Goal: Task Accomplishment & Management: Manage account settings

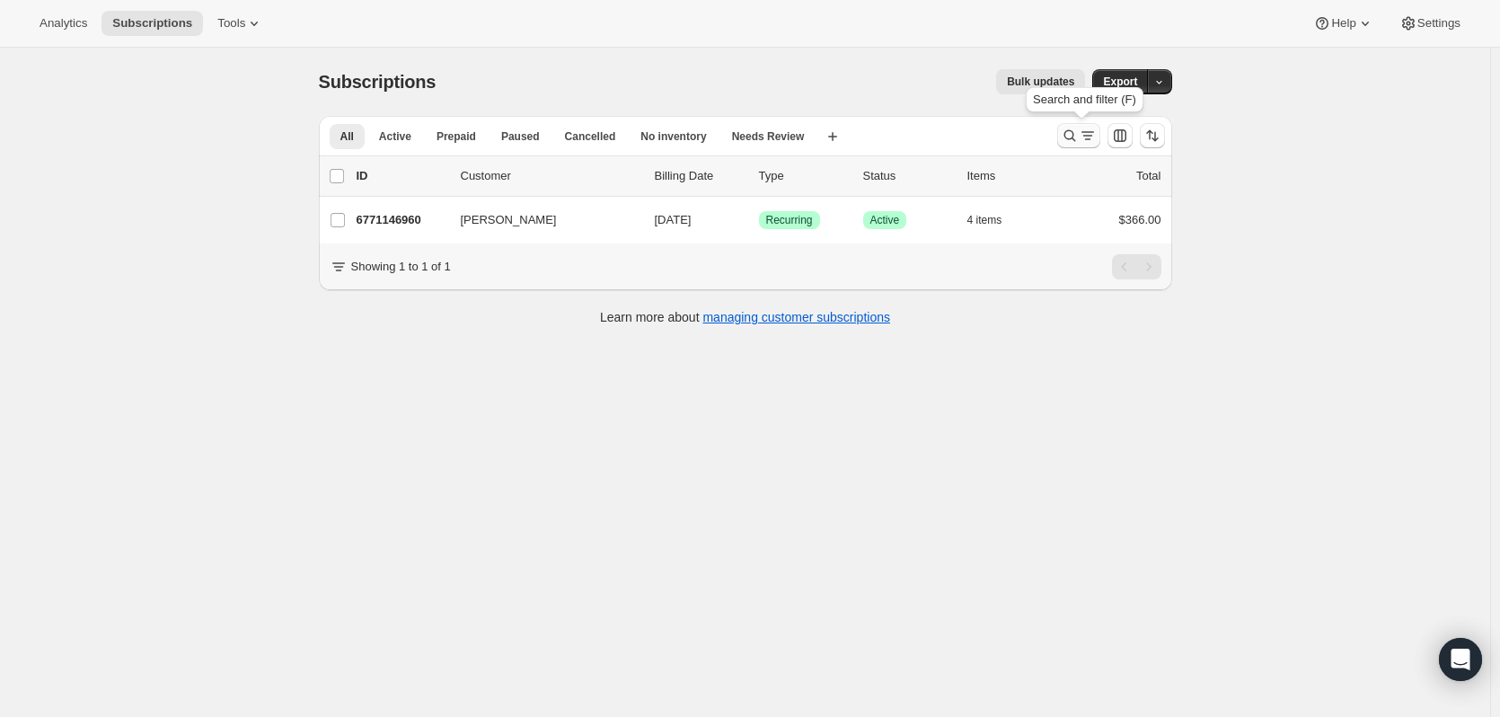
click at [1070, 137] on icon "Search and filter results" at bounding box center [1070, 136] width 18 height 18
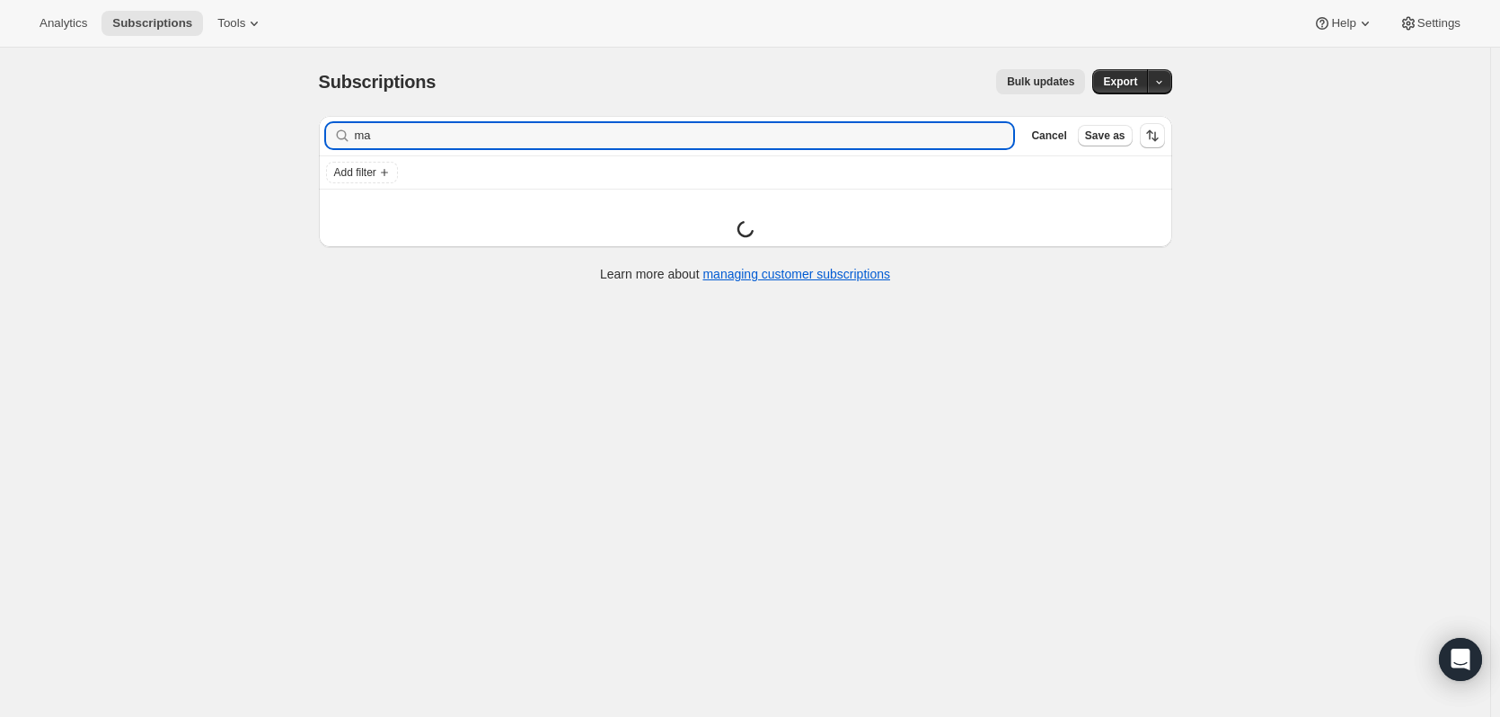
type input "m"
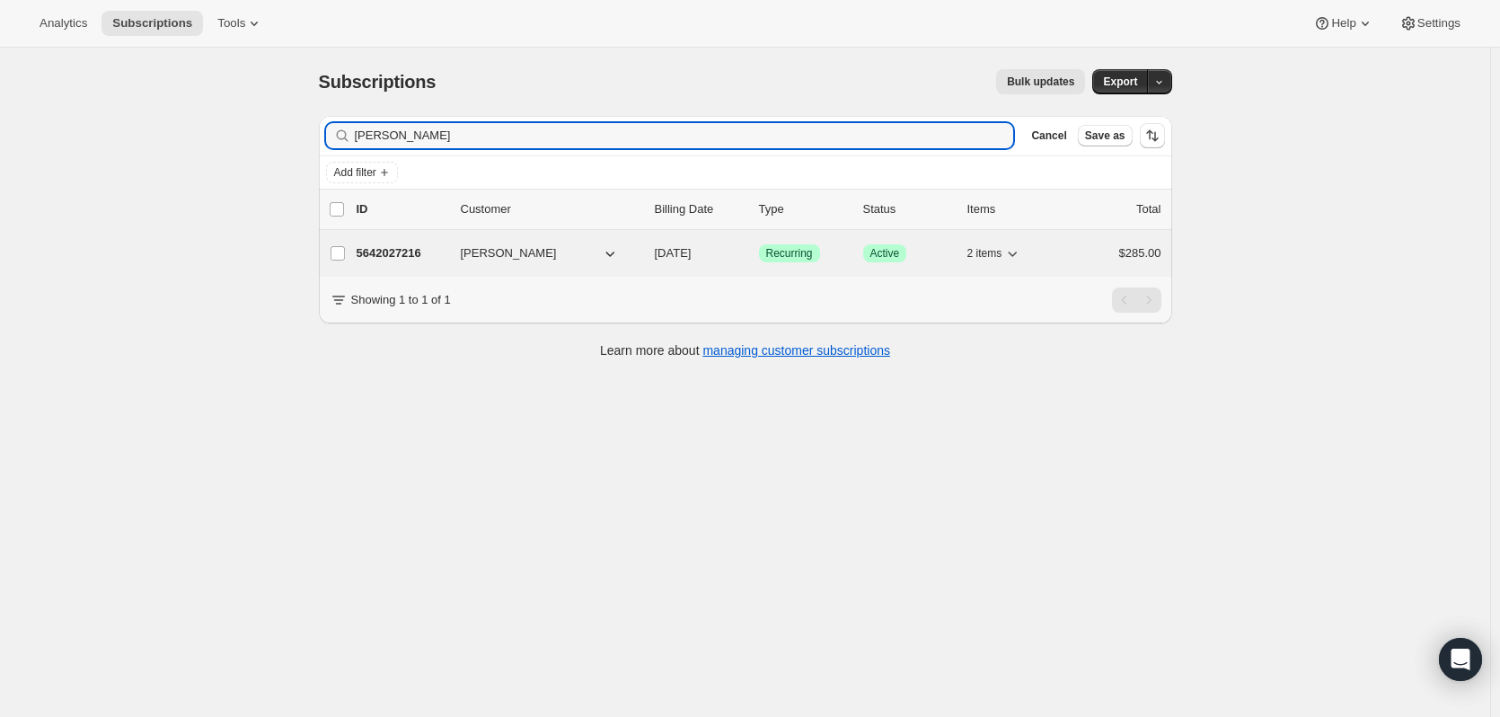
type input "[PERSON_NAME]"
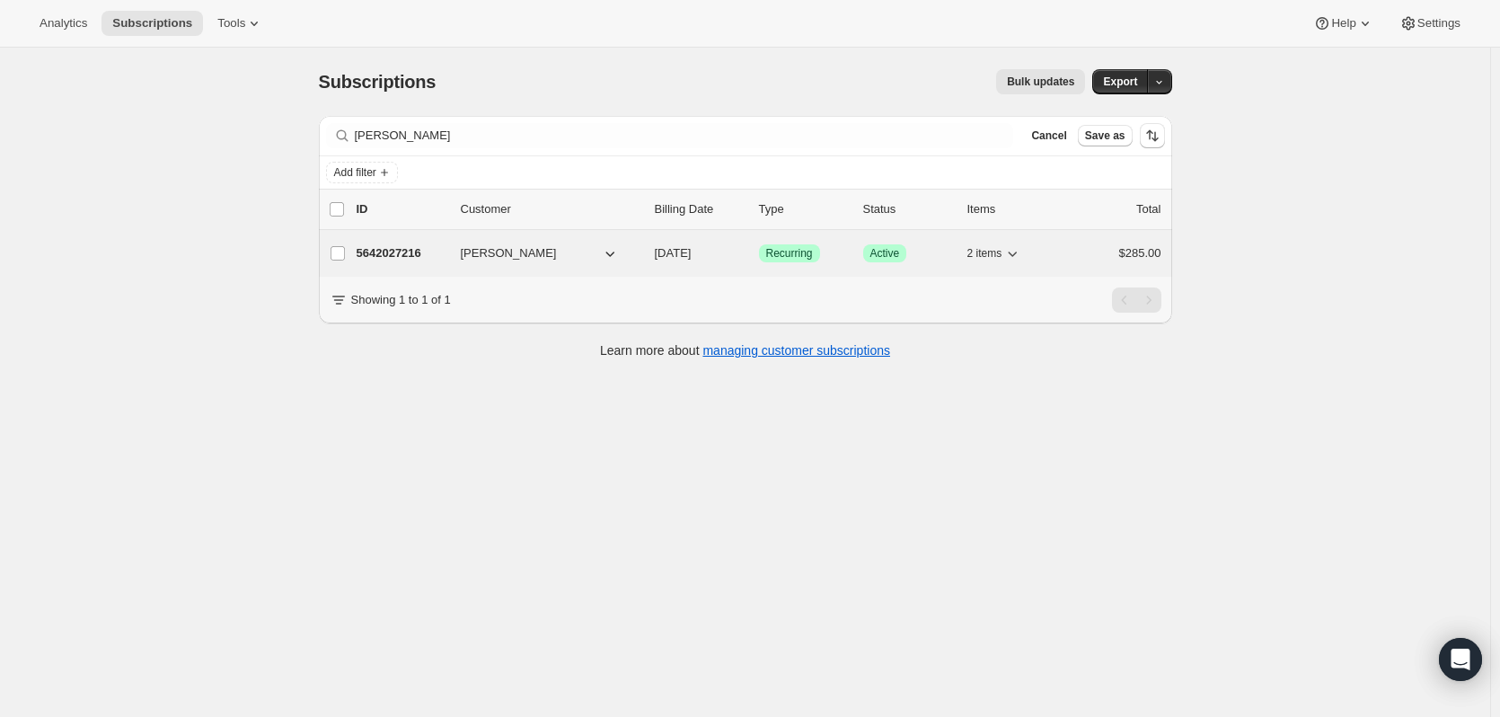
click at [409, 256] on p "5642027216" at bounding box center [402, 253] width 90 height 18
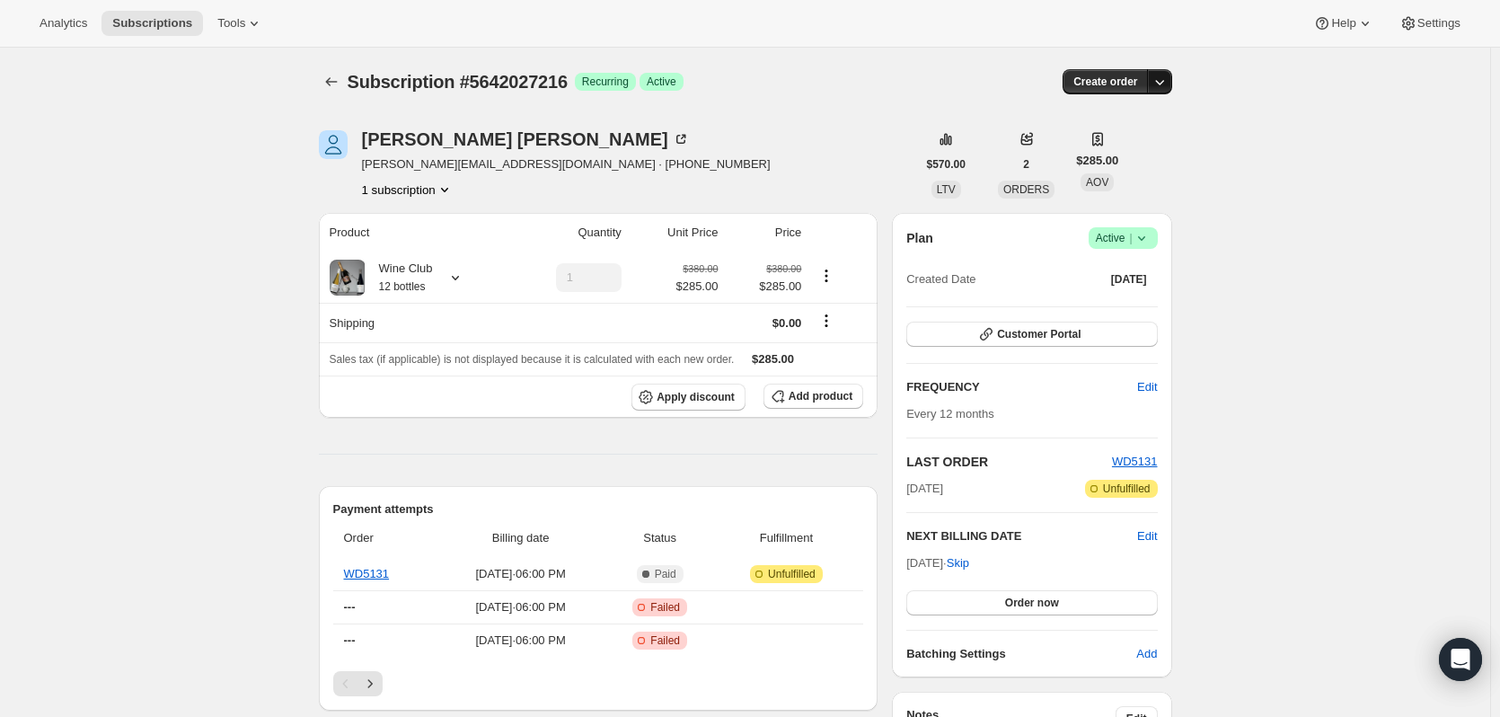
click at [1172, 81] on button "button" at bounding box center [1159, 81] width 25 height 25
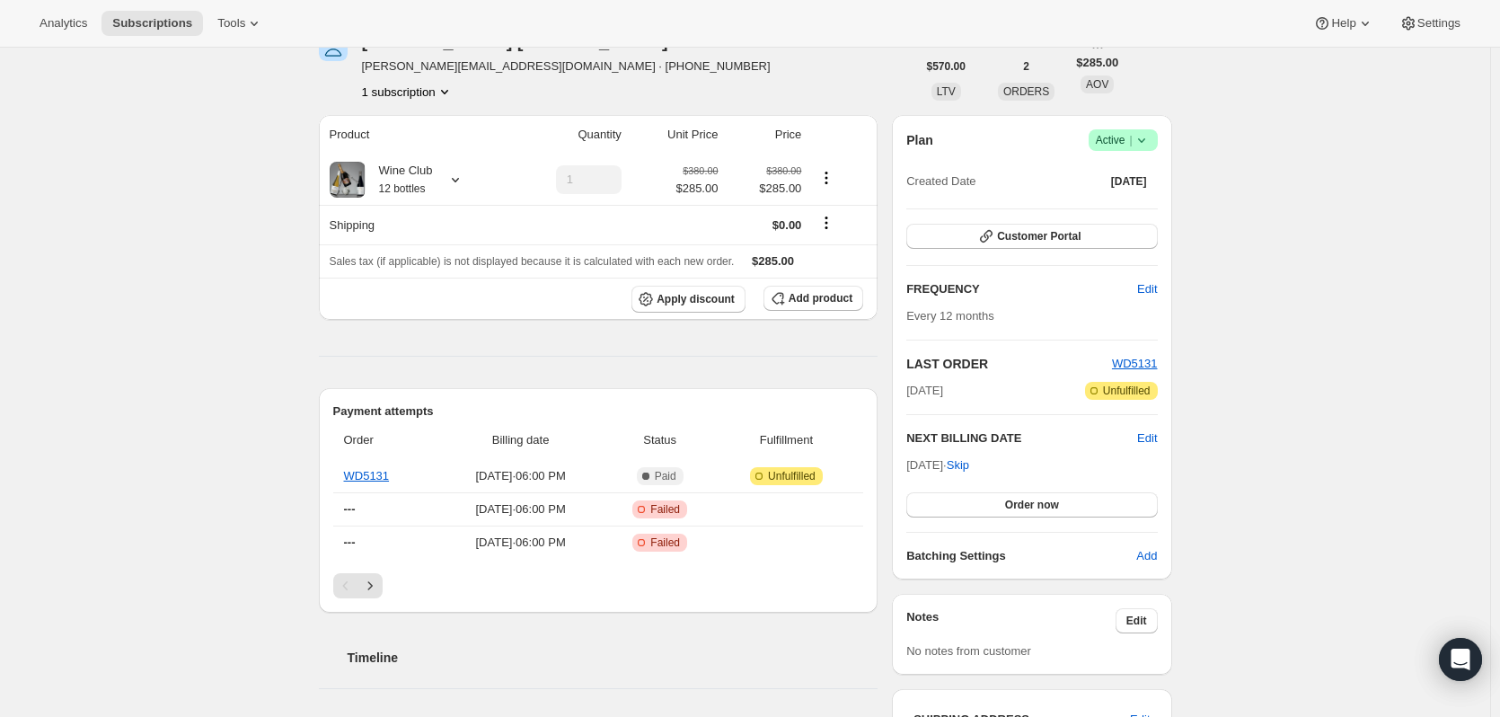
scroll to position [66, 0]
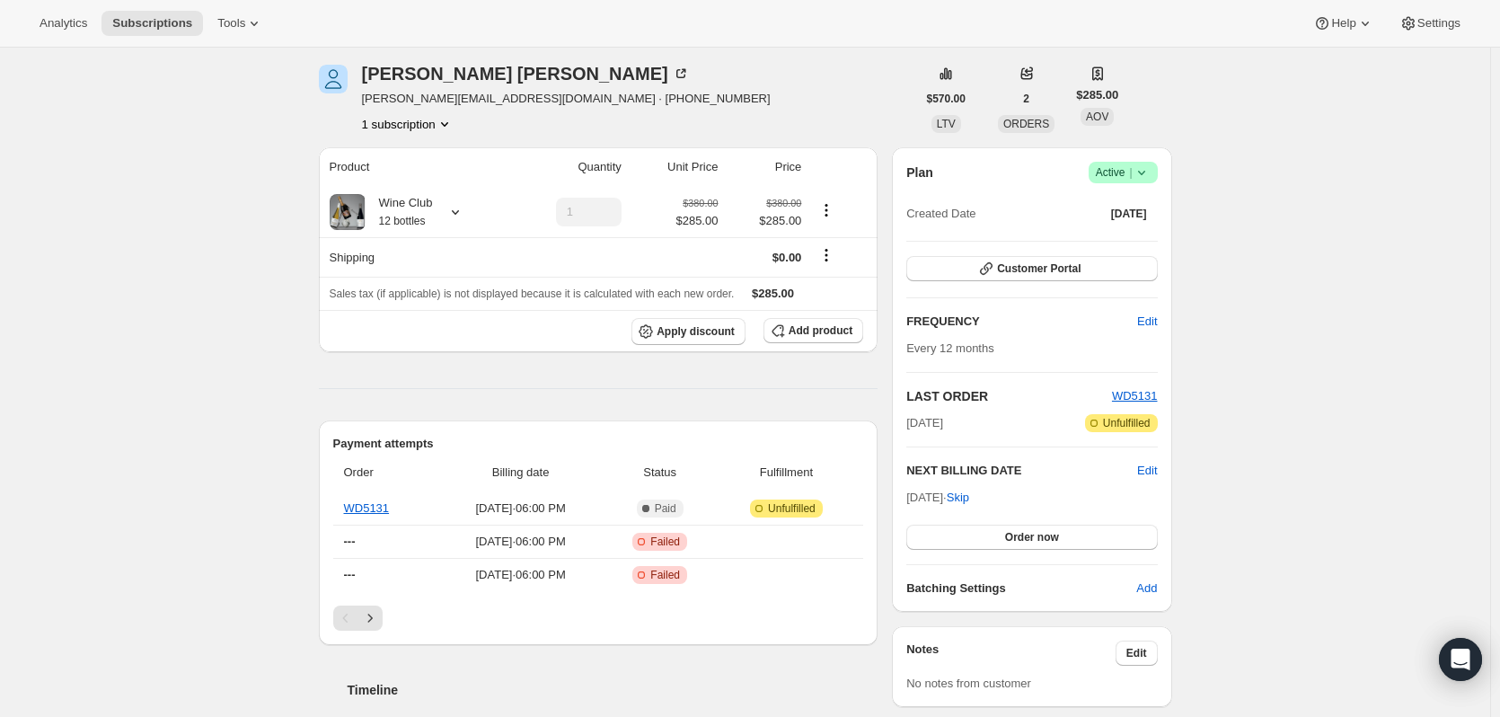
click at [1149, 173] on icon at bounding box center [1142, 172] width 18 height 18
click at [1142, 238] on span "Cancel subscription" at bounding box center [1128, 238] width 101 height 13
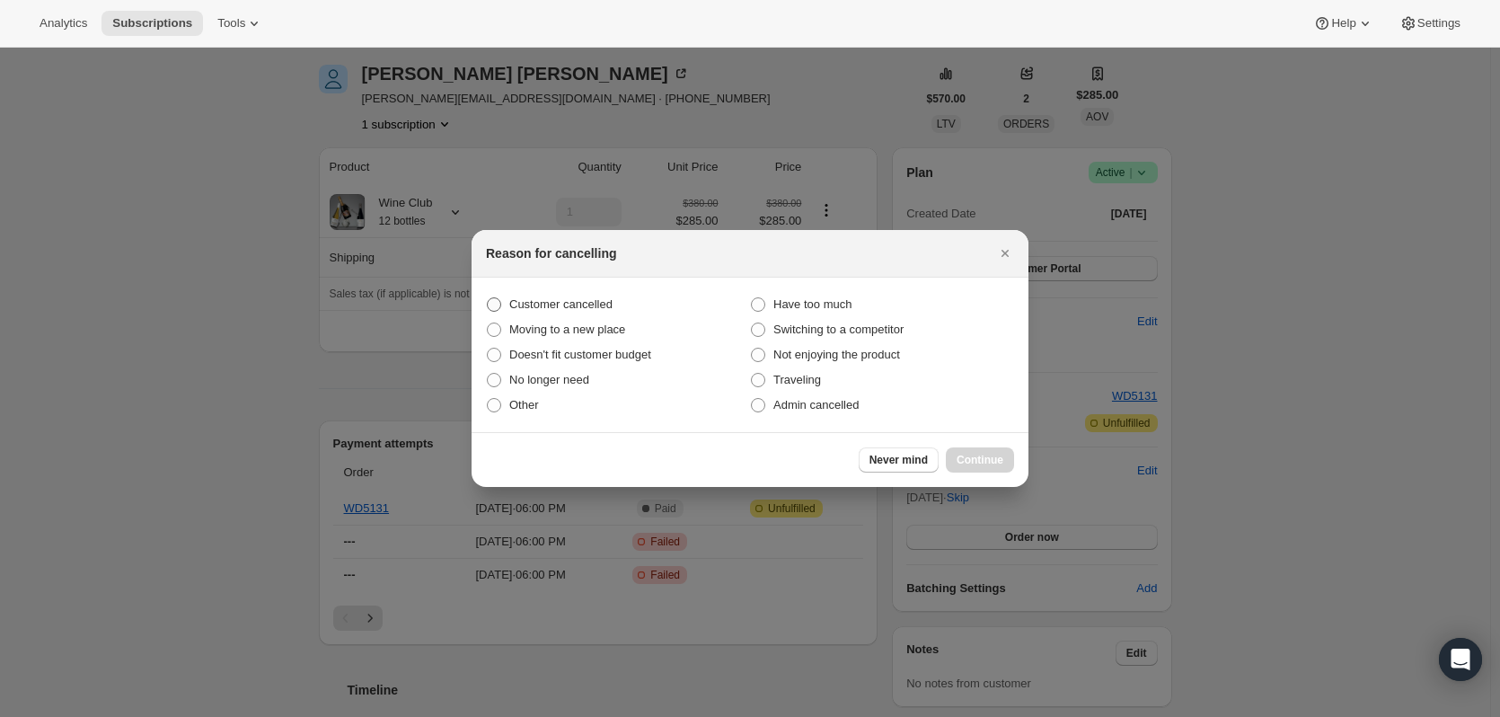
click at [574, 306] on span "Customer cancelled" at bounding box center [560, 303] width 103 height 13
click at [488, 298] on input "Customer cancelled" at bounding box center [487, 297] width 1 height 1
radio input "true"
click at [971, 459] on span "Continue" at bounding box center [980, 460] width 47 height 14
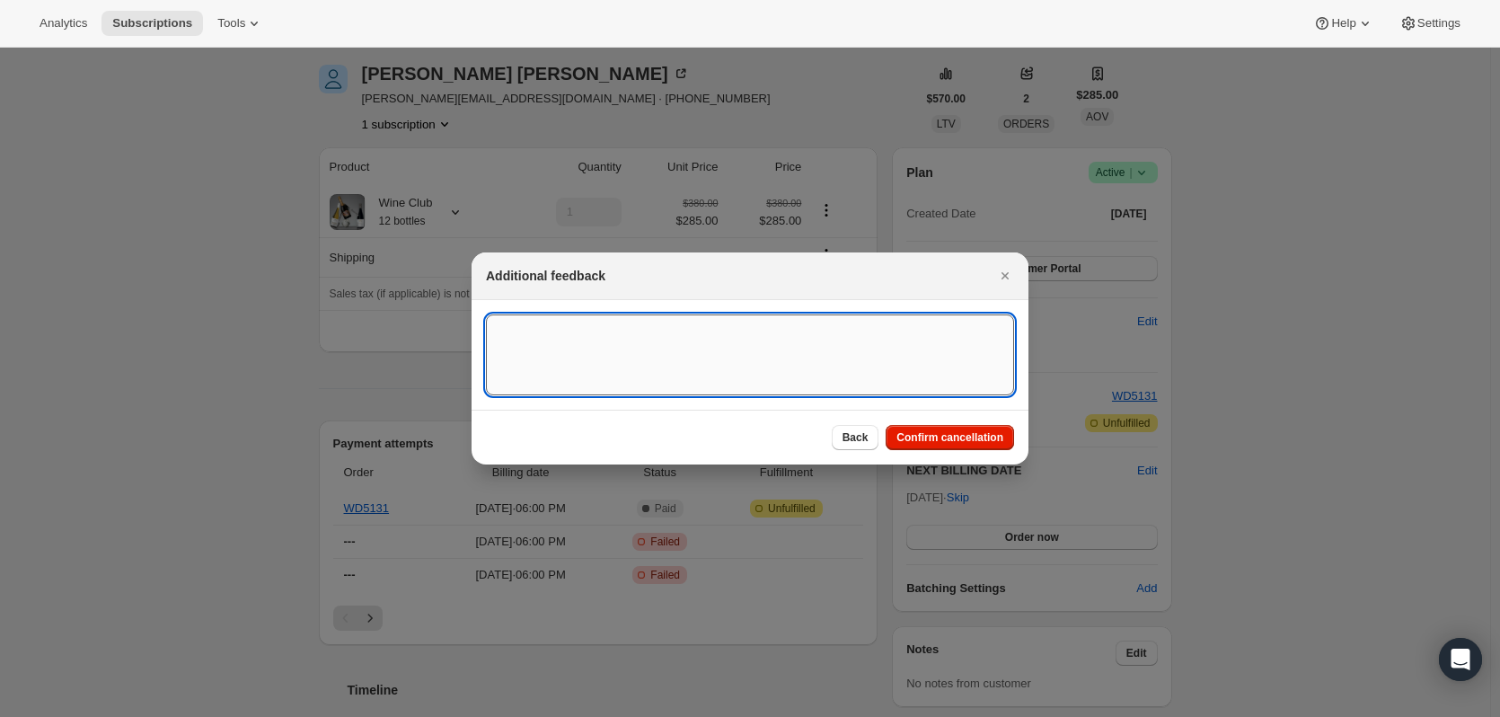
click at [717, 372] on textarea ":r37:" at bounding box center [750, 354] width 528 height 81
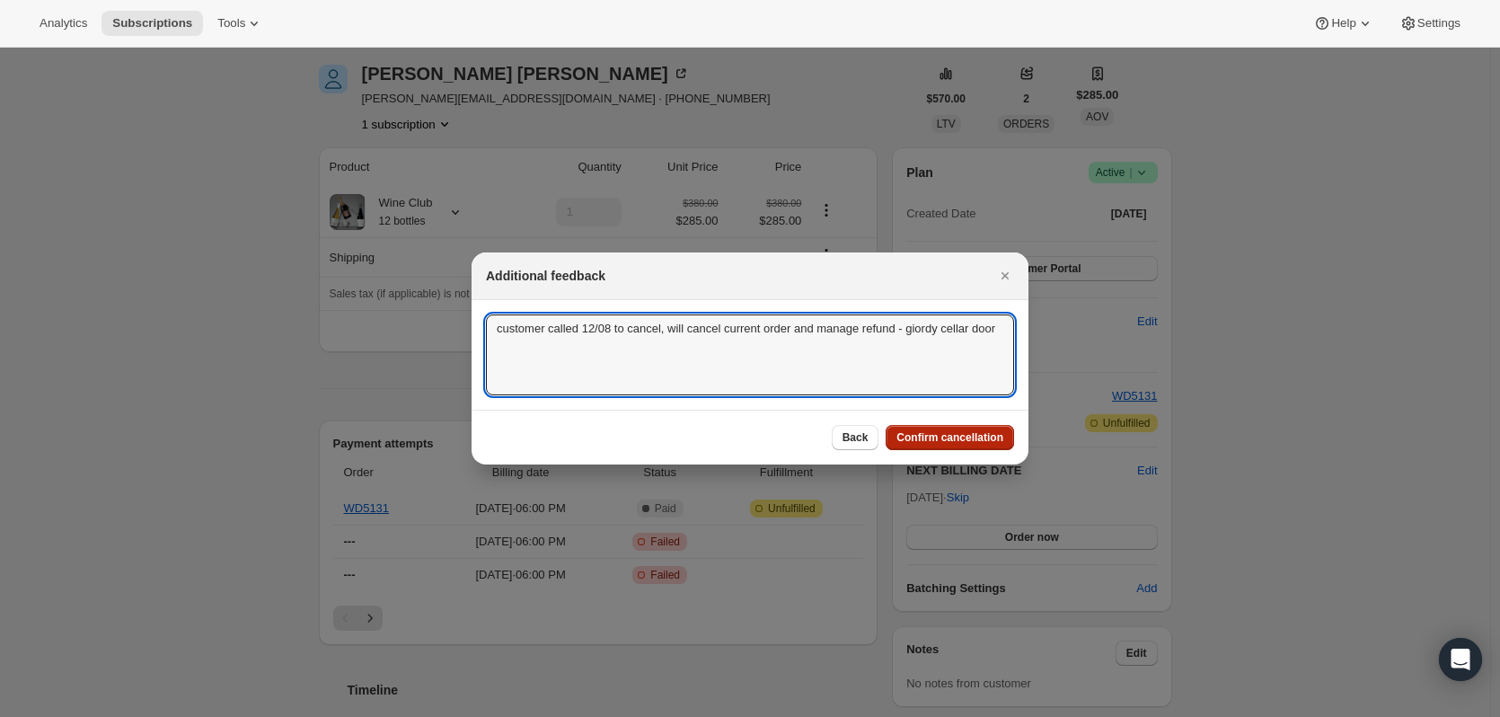
type textarea "customer called 12/08 to cancel, will cancel current order and manage refund - …"
click at [900, 433] on button "Confirm cancellation" at bounding box center [950, 437] width 128 height 25
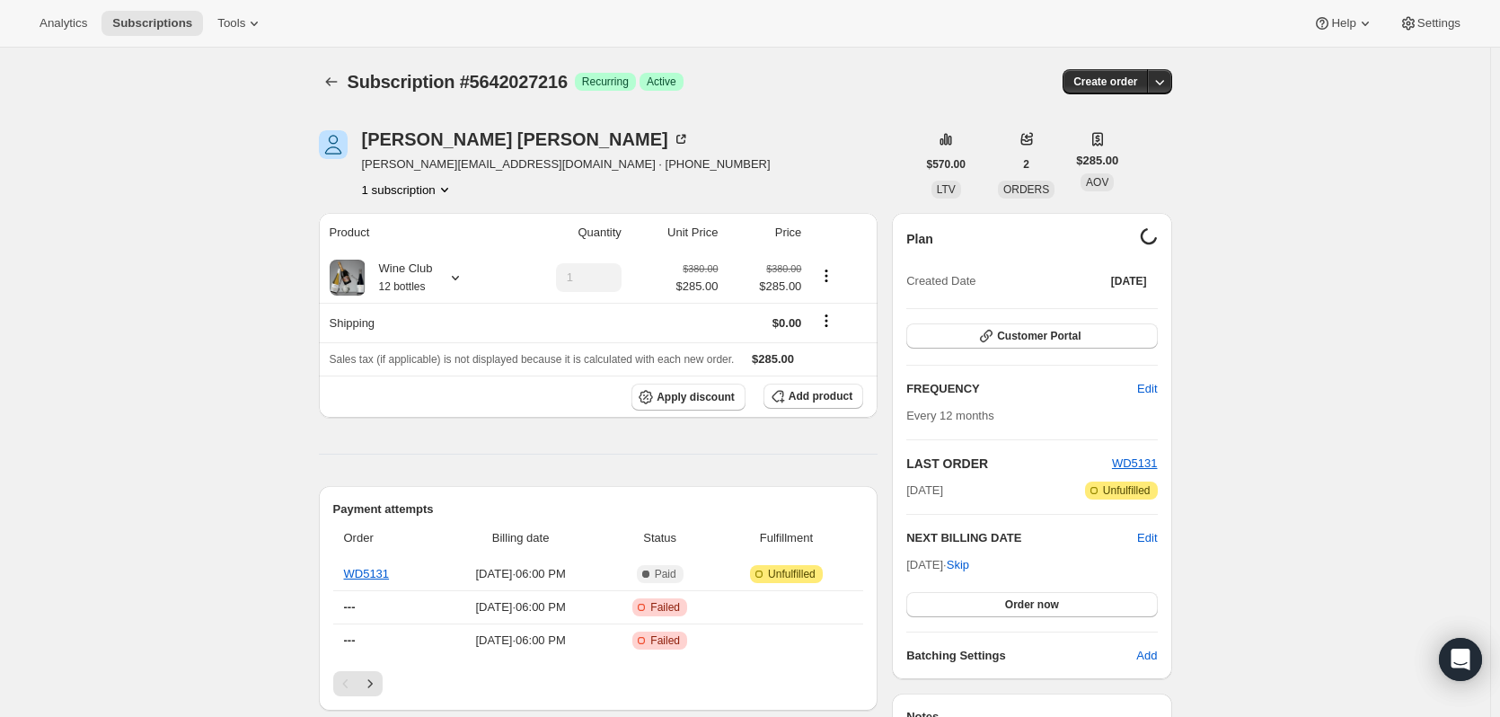
scroll to position [66, 0]
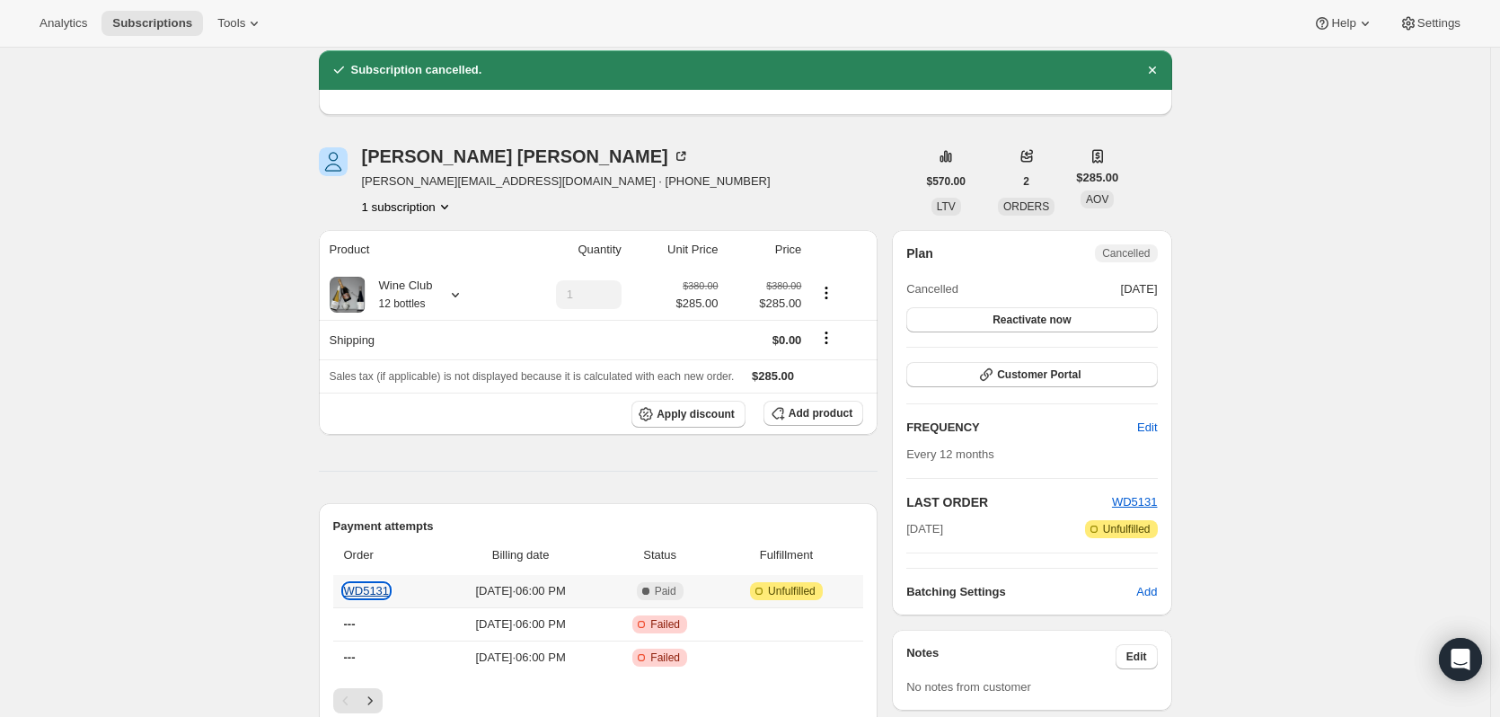
click at [382, 591] on link "WD5131" at bounding box center [367, 590] width 46 height 13
